Goal: Task Accomplishment & Management: Complete application form

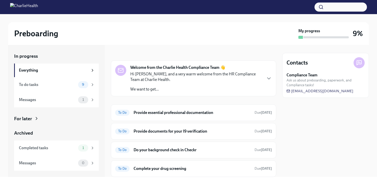
scroll to position [3, 0]
click at [182, 152] on div "To Do Do your background check in Checkr Due [DATE]" at bounding box center [193, 150] width 157 height 8
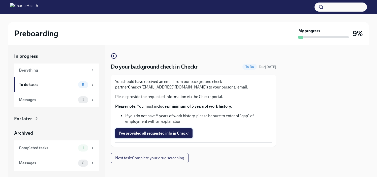
click at [142, 132] on span "I've provided all requested info in Checkr" at bounding box center [154, 133] width 70 height 5
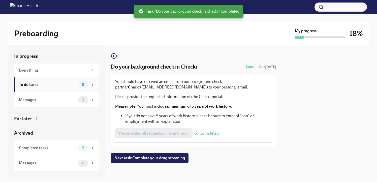
click at [68, 81] on div "To do tasks 8" at bounding box center [57, 84] width 76 height 7
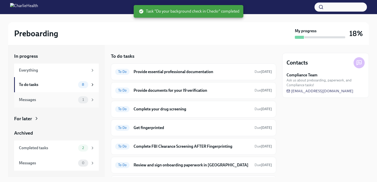
click at [53, 97] on div "Messages" at bounding box center [47, 100] width 57 height 6
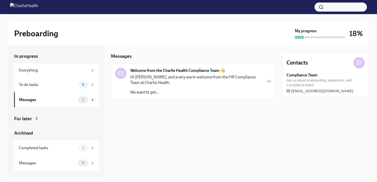
click at [167, 93] on p "We want to get..." at bounding box center [196, 93] width 132 height 6
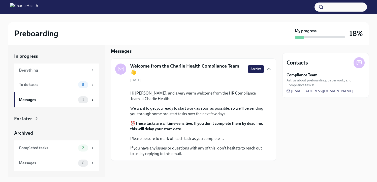
scroll to position [42, 0]
click at [58, 83] on div "To do tasks" at bounding box center [47, 85] width 57 height 6
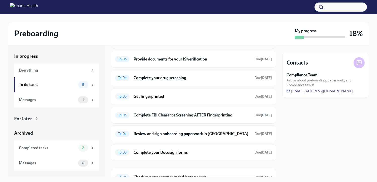
scroll to position [32, 0]
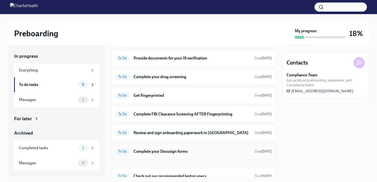
click at [161, 153] on h6 "Complete your Docusign forms" at bounding box center [192, 152] width 117 height 6
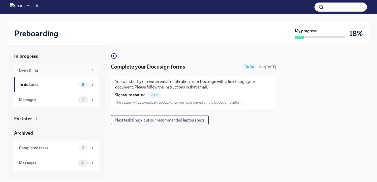
click at [75, 73] on div "Everything" at bounding box center [56, 71] width 85 height 14
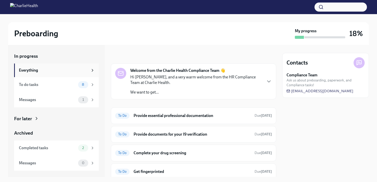
click at [76, 71] on div "Everything" at bounding box center [53, 71] width 69 height 6
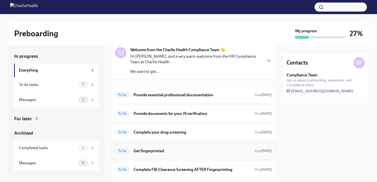
scroll to position [20, 0]
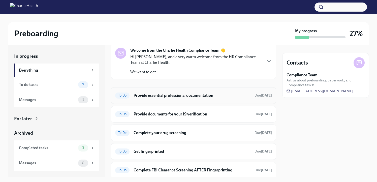
click at [221, 94] on h6 "Provide essential professional documentation" at bounding box center [192, 96] width 117 height 6
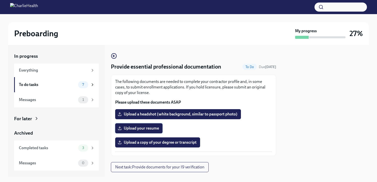
click at [143, 128] on span "Upload your resume" at bounding box center [139, 128] width 40 height 5
click at [0, 0] on input "Upload your resume" at bounding box center [0, 0] width 0 height 0
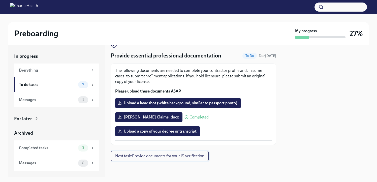
click at [153, 155] on span "Next task : Provide documents for your I9 verification" at bounding box center [159, 156] width 89 height 5
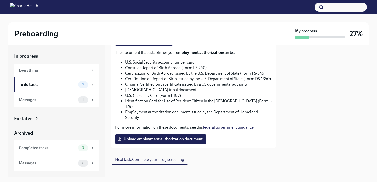
scroll to position [279, 0]
click at [50, 83] on div "To do tasks" at bounding box center [47, 85] width 57 height 6
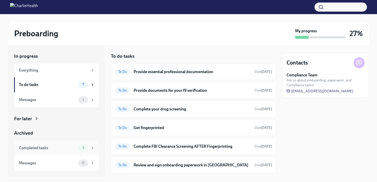
click at [48, 147] on div "Completed tasks" at bounding box center [47, 148] width 57 height 6
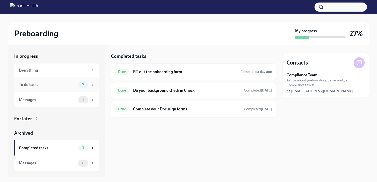
click at [43, 81] on div "To do tasks 7" at bounding box center [57, 84] width 76 height 7
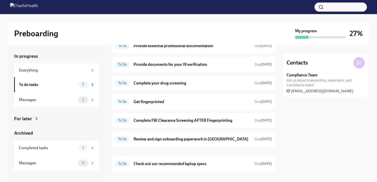
scroll to position [26, 0]
click at [151, 98] on div "To Do Get fingerprinted Due [DATE]" at bounding box center [193, 102] width 157 height 8
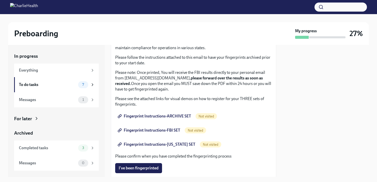
scroll to position [39, 0]
click at [163, 118] on span "Fingerprint Instructions-ARCHIVE SET" at bounding box center [155, 116] width 72 height 5
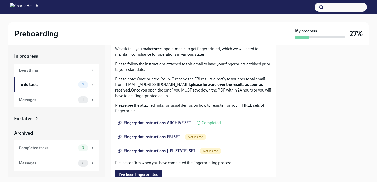
scroll to position [32, 0]
click at [155, 137] on span "Fingerprint Instructions-FBI SET" at bounding box center [150, 137] width 62 height 5
click at [157, 152] on span "Fingerprint Instructions-[US_STATE] SET" at bounding box center [157, 151] width 77 height 5
